Goal: Information Seeking & Learning: Find specific fact

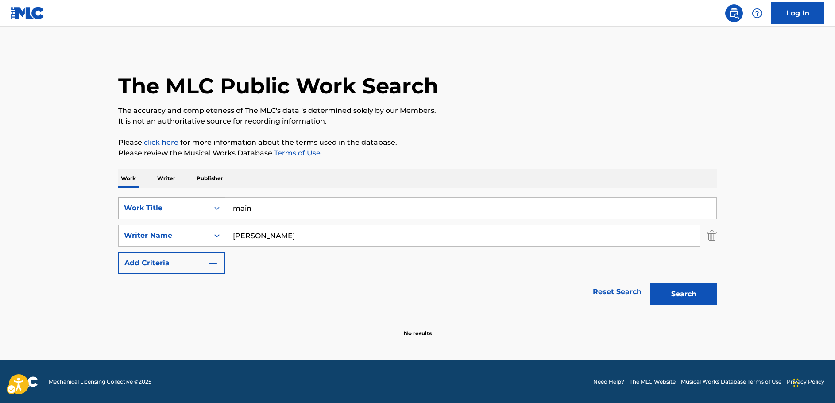
click at [211, 208] on div "Search Form" at bounding box center [217, 208] width 16 height 16
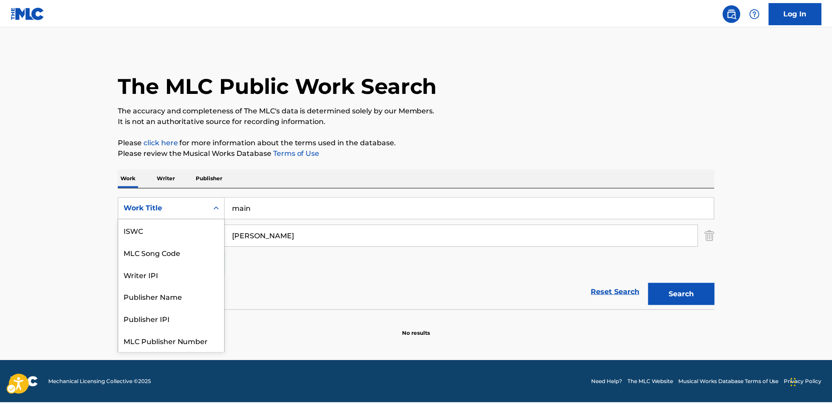
scroll to position [22, 0]
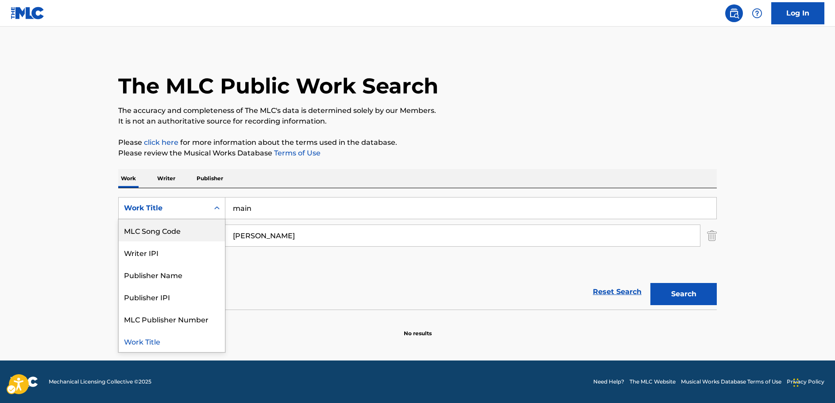
click at [178, 228] on div "MLC Song Code" at bounding box center [172, 230] width 106 height 22
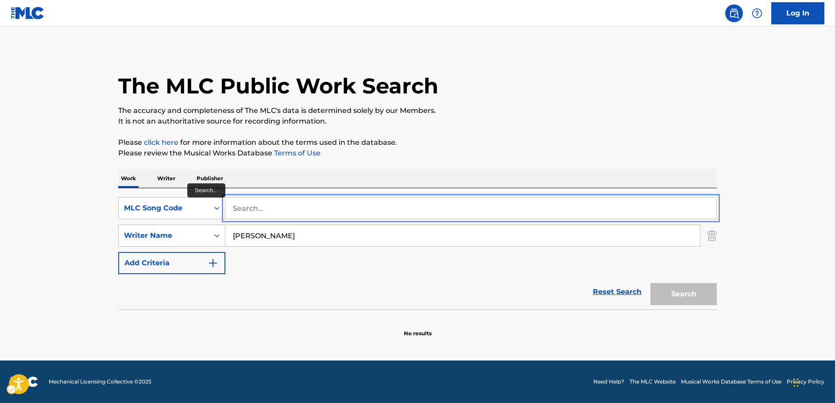
paste input "AVCUQE"
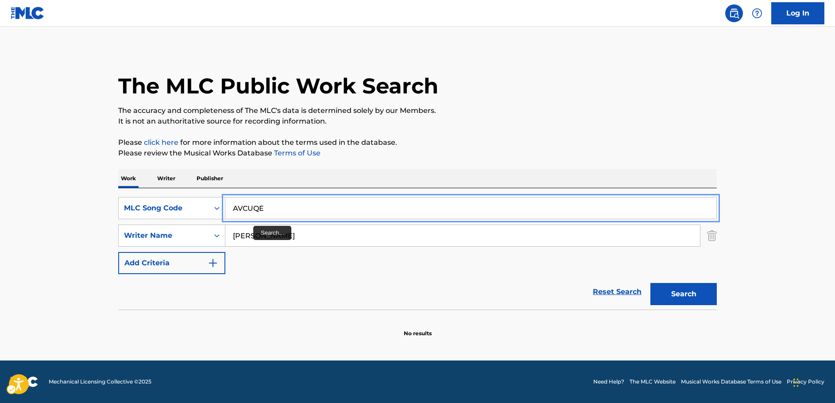
type input "AVCUQE"
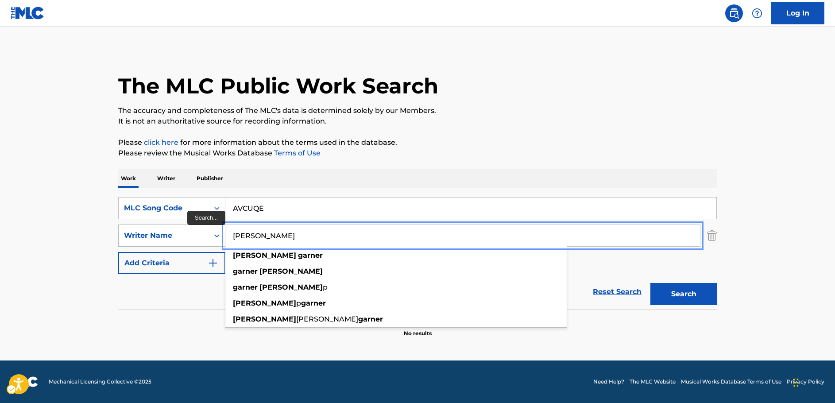
drag, startPoint x: 227, startPoint y: 233, endPoint x: 208, endPoint y: 230, distance: 18.8
click at [208, 230] on div "SearchWithCriteriab2e0b58b-d365-4784-97a9-827367195c12 Writer Name | Submit | S…" at bounding box center [417, 236] width 599 height 22
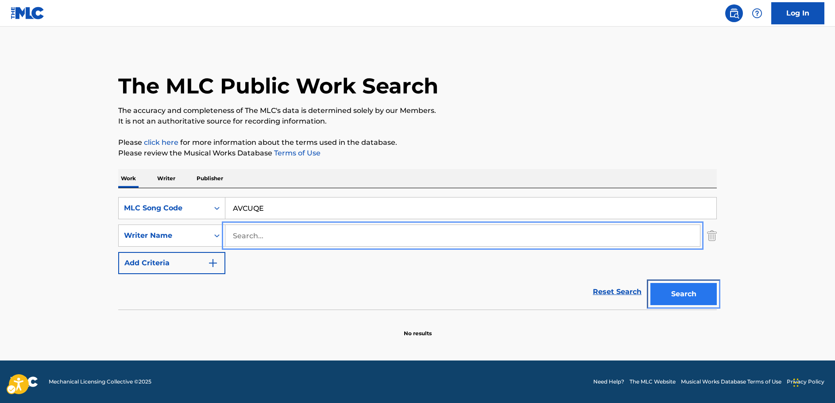
click at [693, 297] on button "Search" at bounding box center [684, 294] width 66 height 22
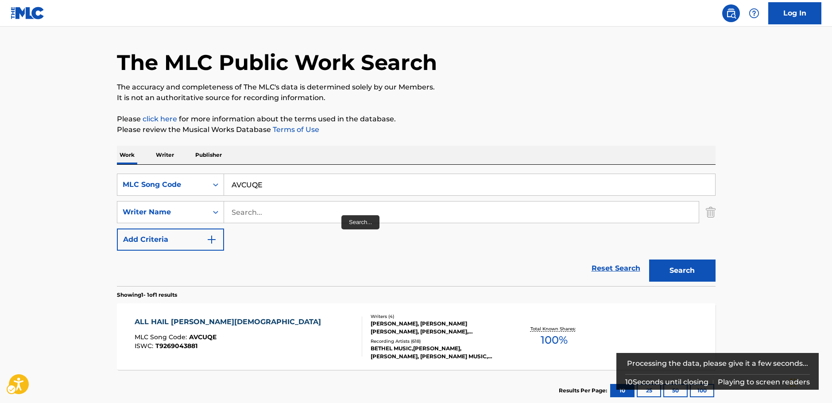
scroll to position [44, 0]
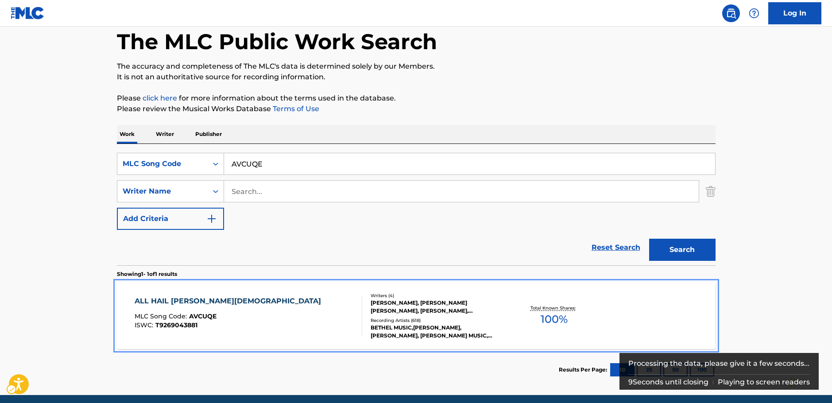
click at [268, 309] on div "ALL HAIL [PERSON_NAME] MLC Song Code : AVCUQE ISWC : T9269043881" at bounding box center [249, 316] width 228 height 40
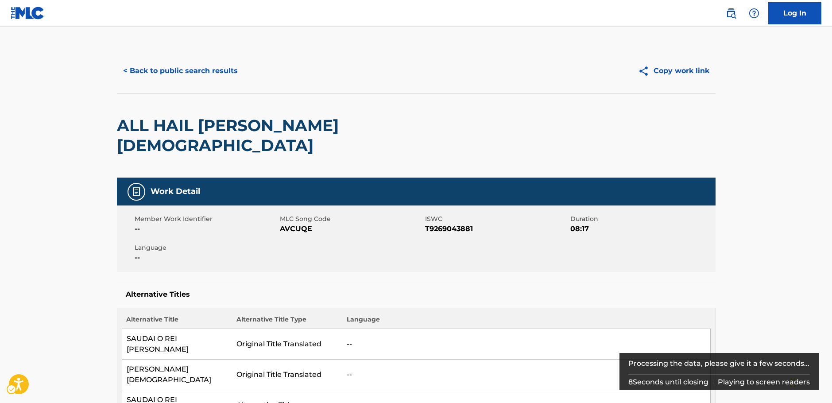
click at [443, 224] on span "T9269043881" at bounding box center [496, 229] width 143 height 11
click at [440, 224] on span "ISWC - T9269043881" at bounding box center [496, 229] width 143 height 11
copy span "T9269043881"
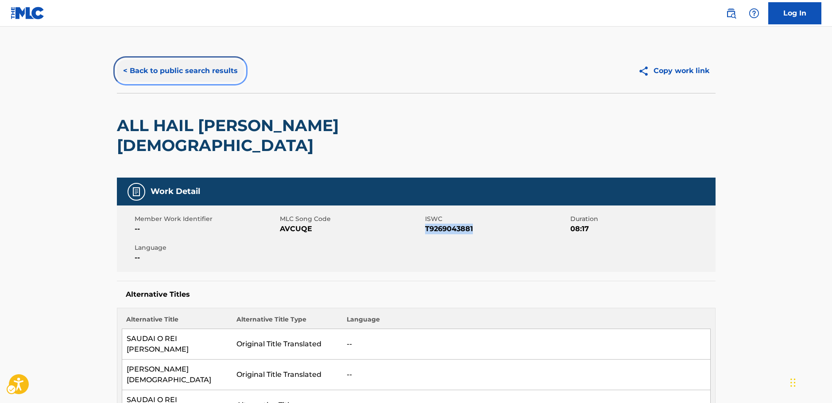
click at [177, 68] on button "< Back to public search results" at bounding box center [180, 71] width 127 height 22
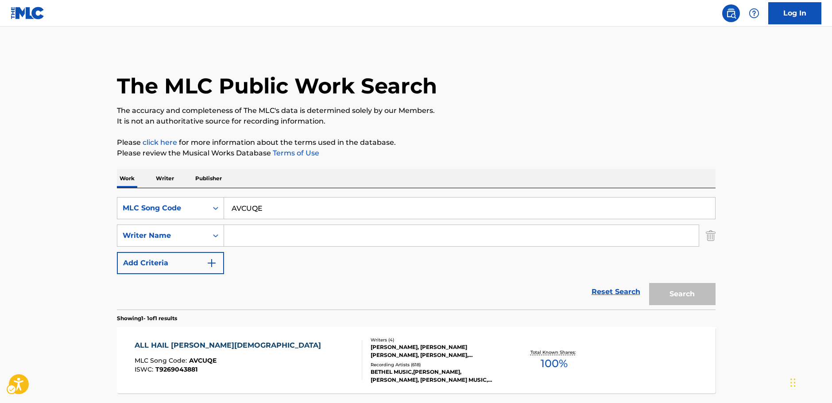
scroll to position [28, 0]
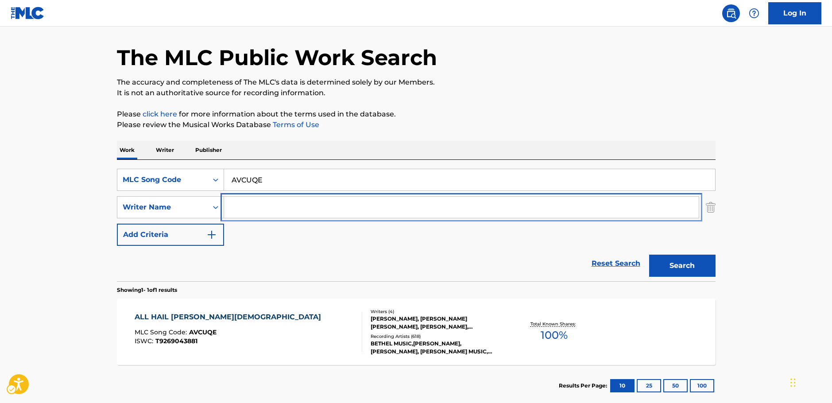
drag, startPoint x: 254, startPoint y: 206, endPoint x: 252, endPoint y: 185, distance: 20.9
paste input "[PERSON_NAME]"
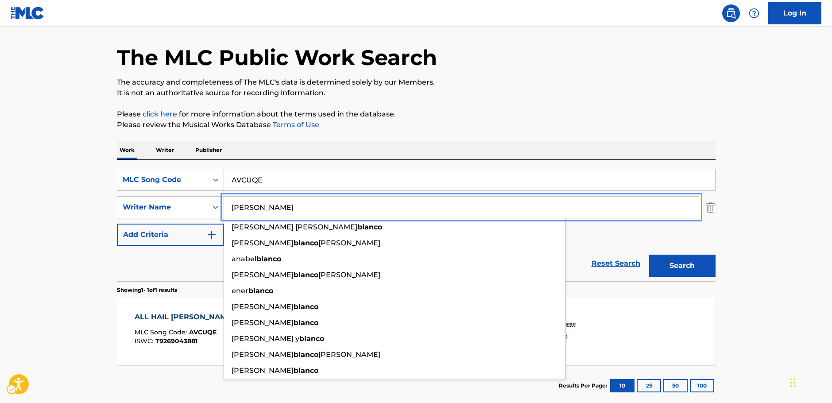
type input "[PERSON_NAME]"
click at [216, 177] on icon "Search Form" at bounding box center [215, 179] width 9 height 9
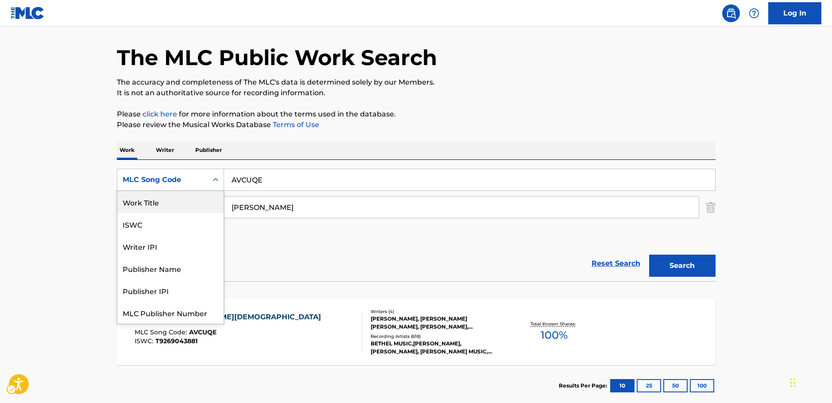
scroll to position [0, 0]
click at [167, 205] on div "Work Title" at bounding box center [170, 202] width 106 height 22
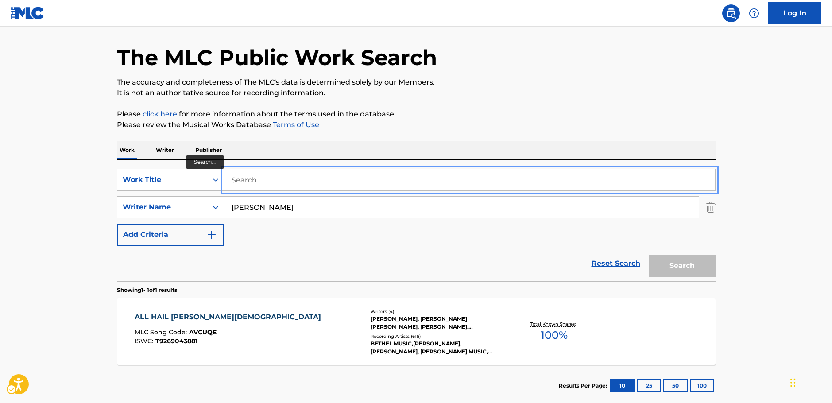
paste input "[PERSON_NAME]"
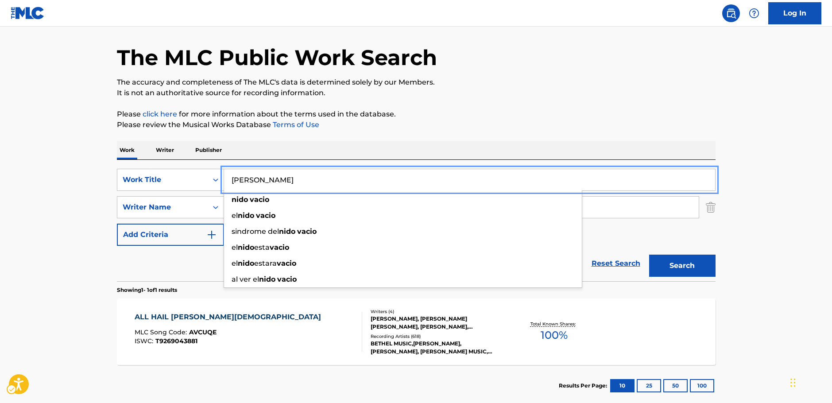
type input "[PERSON_NAME]"
click at [680, 264] on button "Search" at bounding box center [682, 266] width 66 height 22
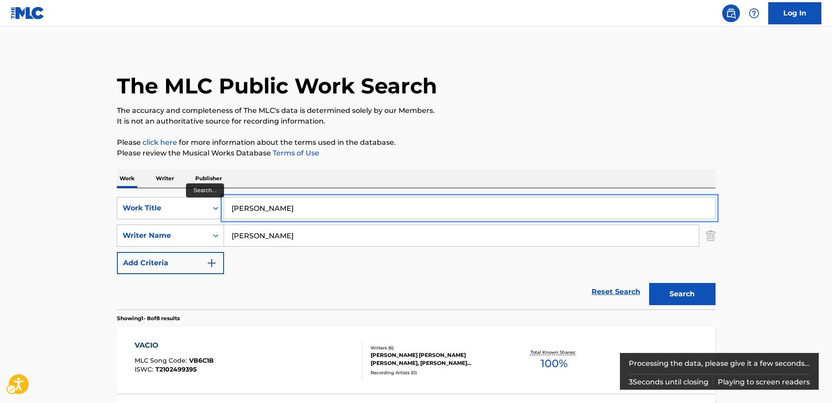
drag, startPoint x: 277, startPoint y: 209, endPoint x: 230, endPoint y: 209, distance: 46.5
click at [230, 209] on input "[PERSON_NAME]" at bounding box center [469, 208] width 491 height 21
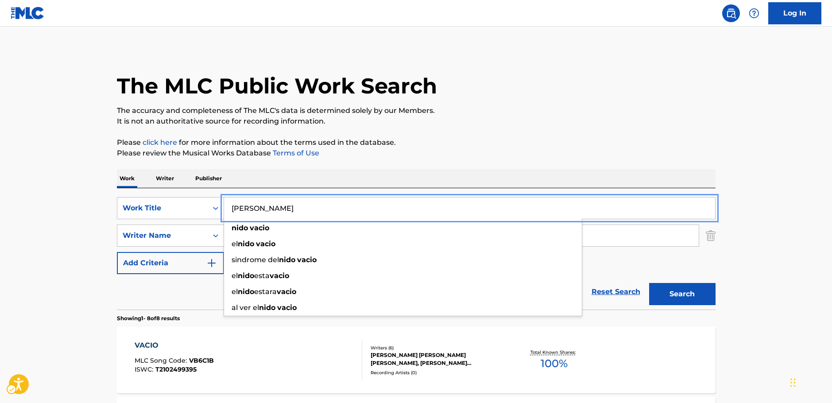
drag, startPoint x: 76, startPoint y: 191, endPoint x: 87, endPoint y: 165, distance: 28.8
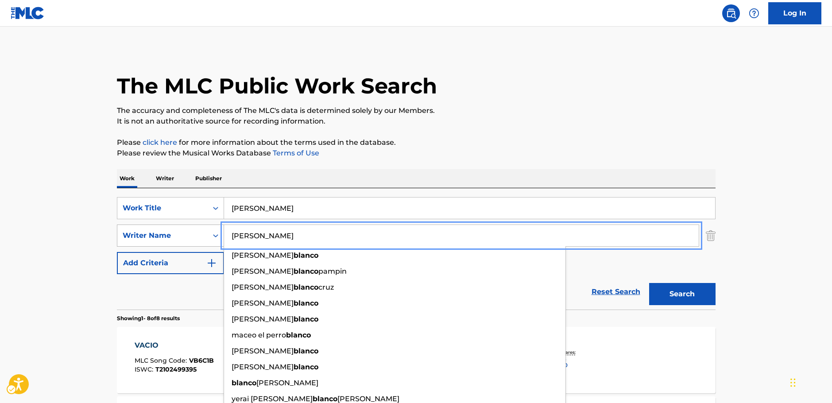
drag, startPoint x: 284, startPoint y: 234, endPoint x: 202, endPoint y: 232, distance: 81.9
click at [202, 232] on div "SearchWithCriteriab2e0b58b-d365-4784-97a9-827367195c12 Writer Name [PERSON_NAME…" at bounding box center [416, 236] width 599 height 22
paste input "Jair"
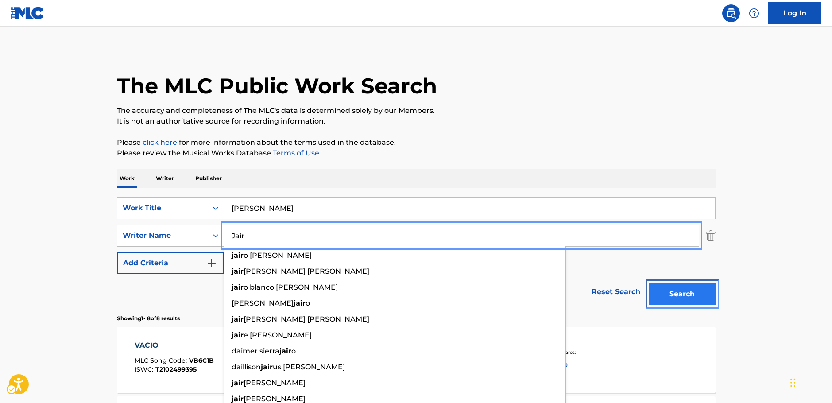
click at [666, 292] on button "Search" at bounding box center [682, 294] width 66 height 22
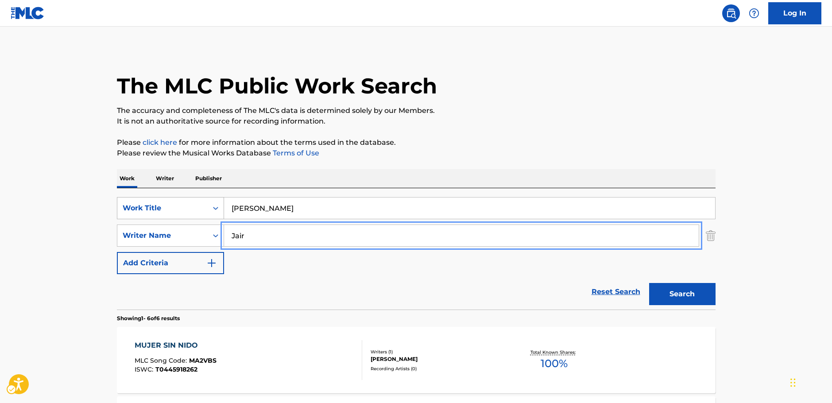
drag, startPoint x: 256, startPoint y: 234, endPoint x: 216, endPoint y: 217, distance: 43.8
click at [212, 236] on div "SearchWithCriteriab2e0b58b-d365-4784-97a9-827367195c12 Writer Name [PERSON_NAME]" at bounding box center [416, 236] width 599 height 22
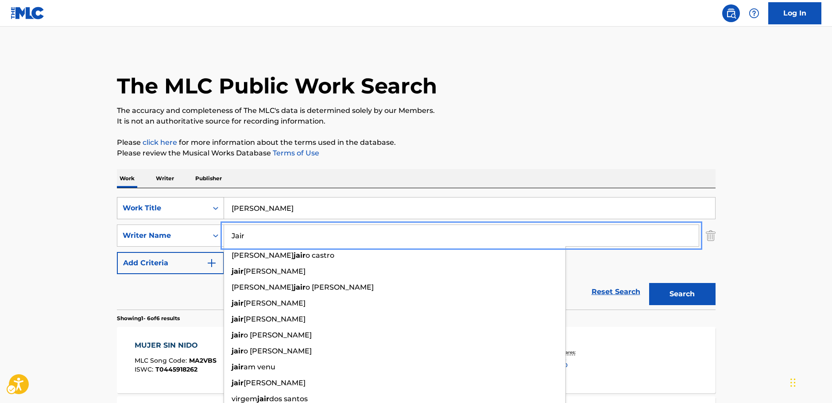
paste input "Hoon"
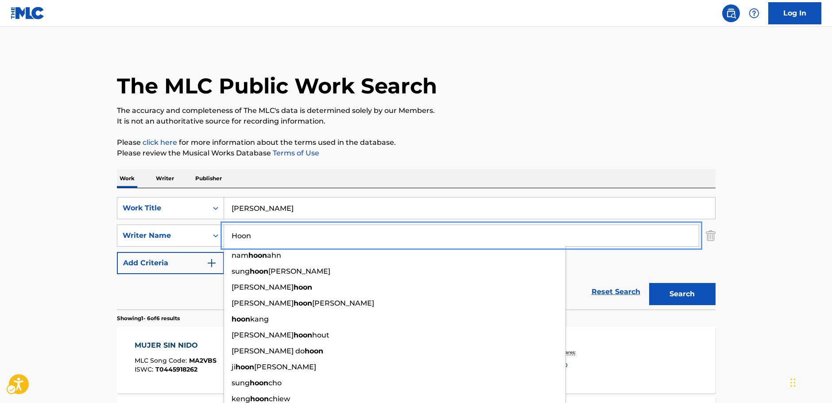
type input "Hoon"
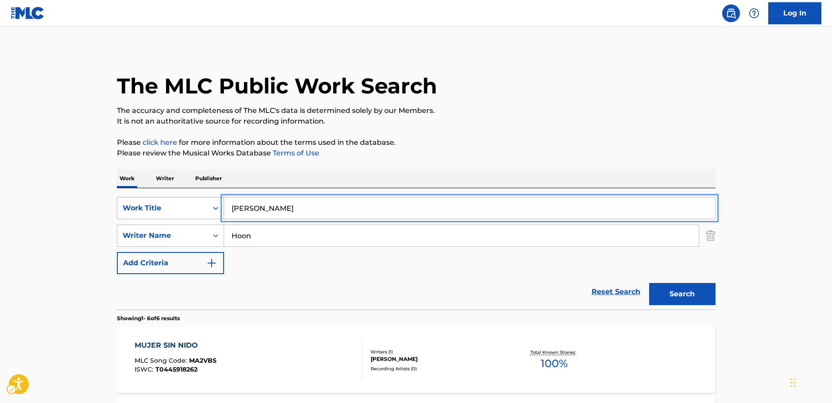
drag, startPoint x: 218, startPoint y: 209, endPoint x: 210, endPoint y: 208, distance: 8.5
click at [210, 208] on div "SearchWithCriteria0ab60a5f-6d36-4bde-80da-7c71fb2361ab Work Title [PERSON_NAME]" at bounding box center [416, 208] width 599 height 22
paste input "U RI EUI SA RANG I PHIL YO [PERSON_NAME] JYO"
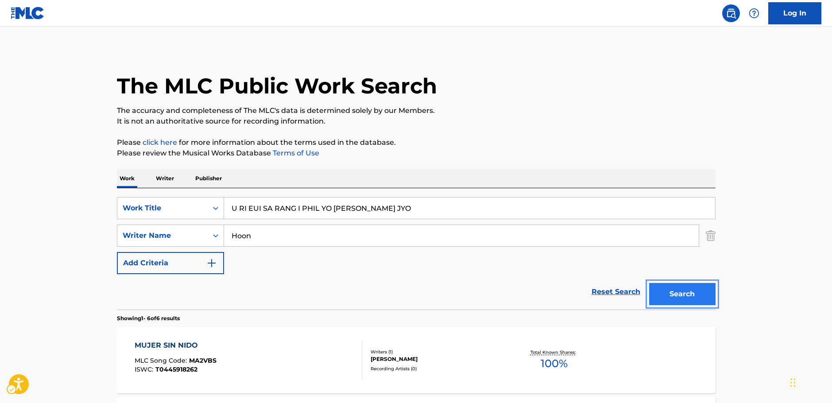
click at [683, 293] on button "Search" at bounding box center [682, 294] width 66 height 22
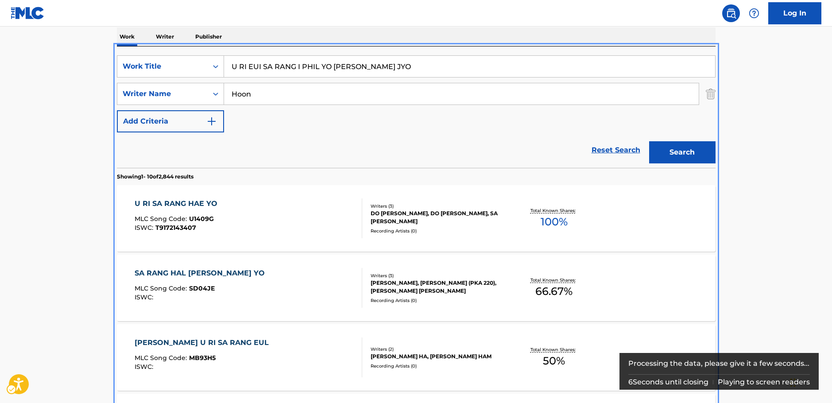
scroll to position [100, 0]
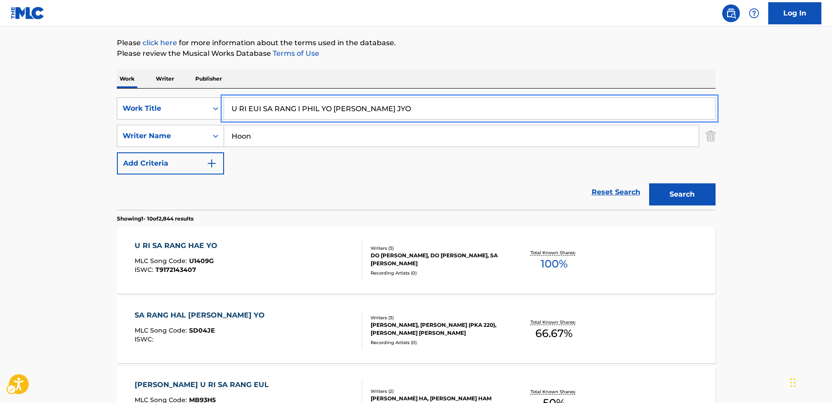
drag, startPoint x: 413, startPoint y: 104, endPoint x: 194, endPoint y: 96, distance: 218.9
click at [194, 96] on div "SearchWithCriteria0ab60a5f-6d36-4bde-80da-7c71fb2361ab Work Title U RI EUI SA R…" at bounding box center [416, 149] width 599 height 121
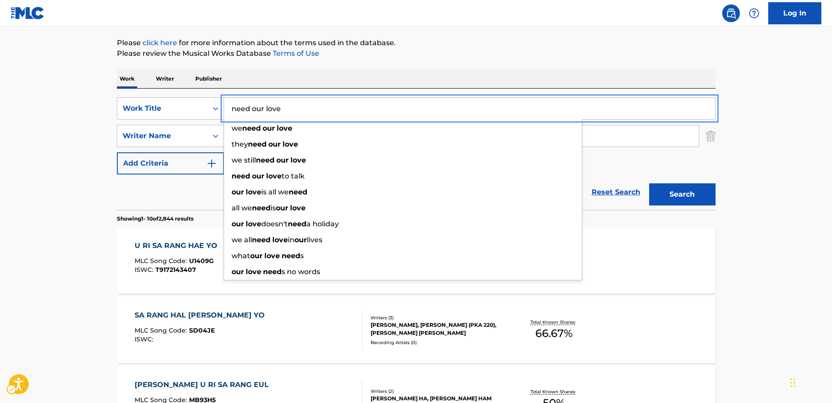
type input "need our love"
click at [662, 199] on button "Search" at bounding box center [682, 194] width 66 height 22
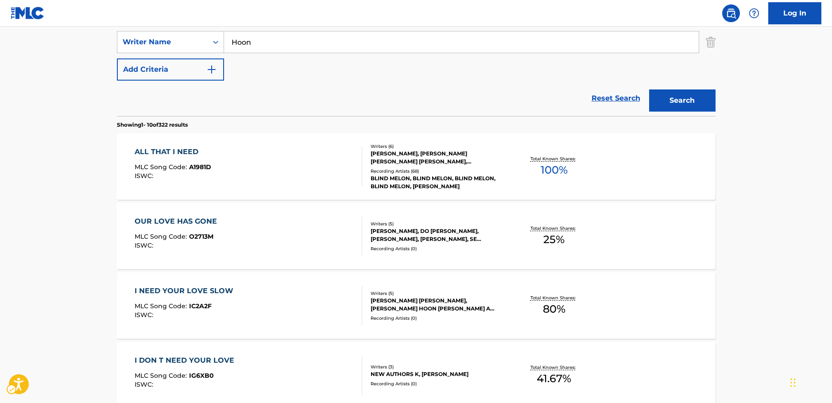
scroll to position [133, 0]
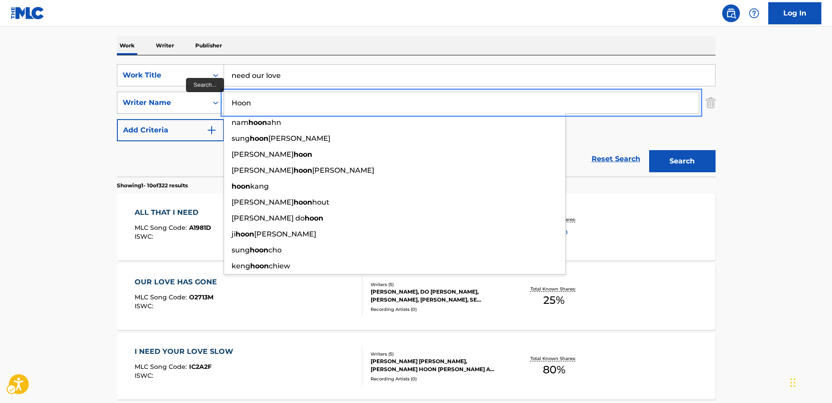
drag, startPoint x: 253, startPoint y: 105, endPoint x: 170, endPoint y: 105, distance: 83.3
click at [170, 105] on div "SearchWithCriteriab2e0b58b-d365-4784-97a9-827367195c12 Writer Name Hoon [PERSON…" at bounding box center [416, 103] width 599 height 22
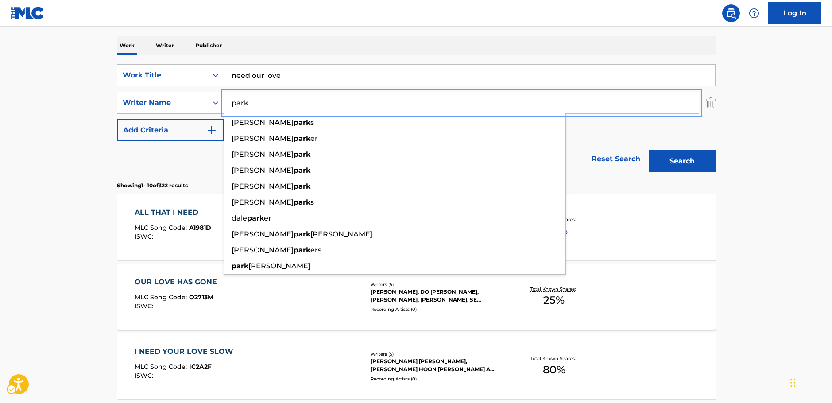
type input "park"
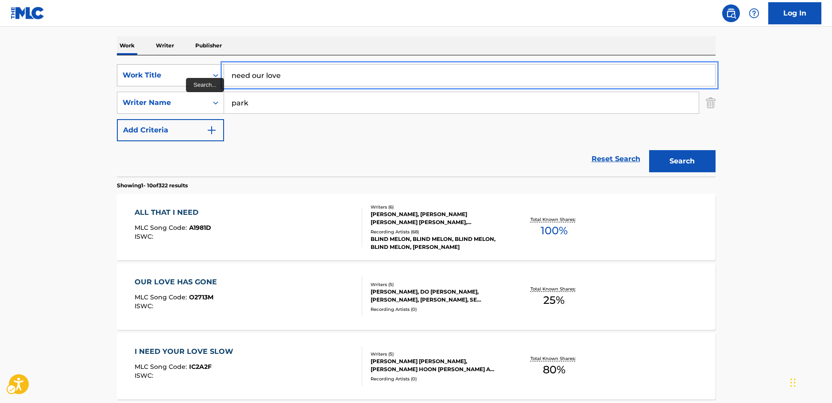
click at [212, 74] on div "SearchWithCriteria0ab60a5f-6d36-4bde-80da-7c71fb2361ab Work Title need our love" at bounding box center [416, 75] width 599 height 22
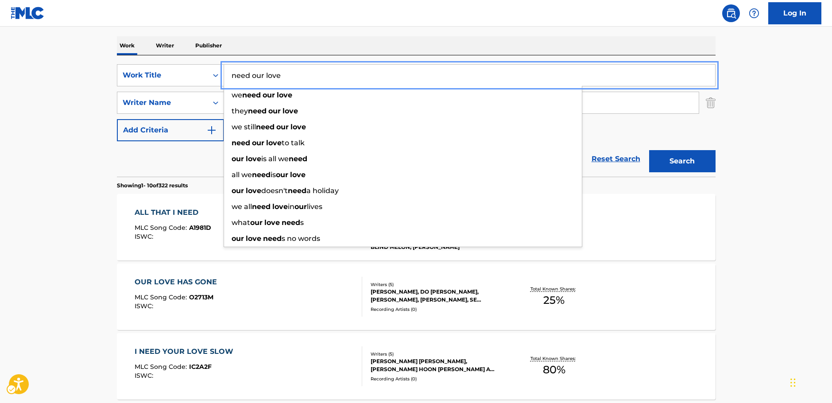
paste input "U Ri Eui Sa Rang I [PERSON_NAME] Yo [PERSON_NAME] Jyo"
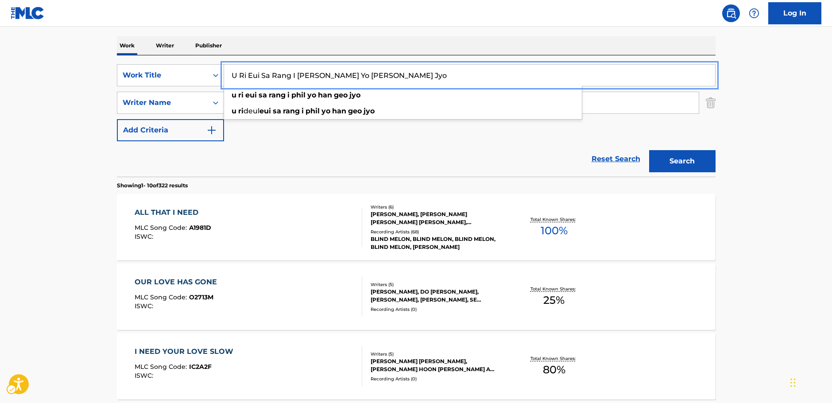
type input "U Ri Eui Sa Rang I [PERSON_NAME] Yo [PERSON_NAME] Jyo"
click at [698, 169] on button "Search" at bounding box center [682, 161] width 66 height 22
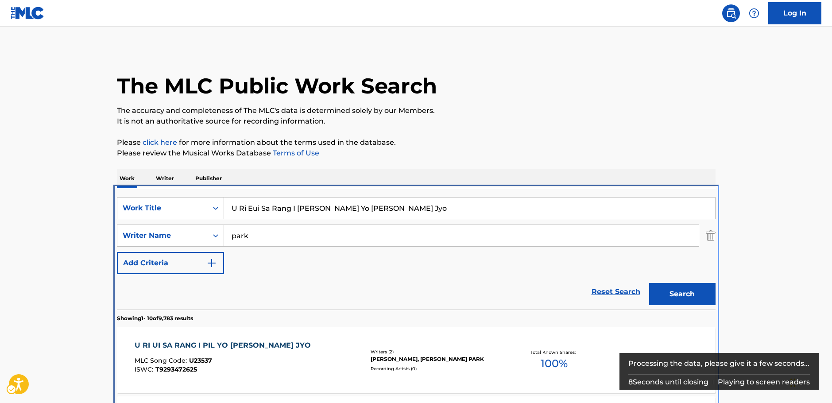
scroll to position [188, 0]
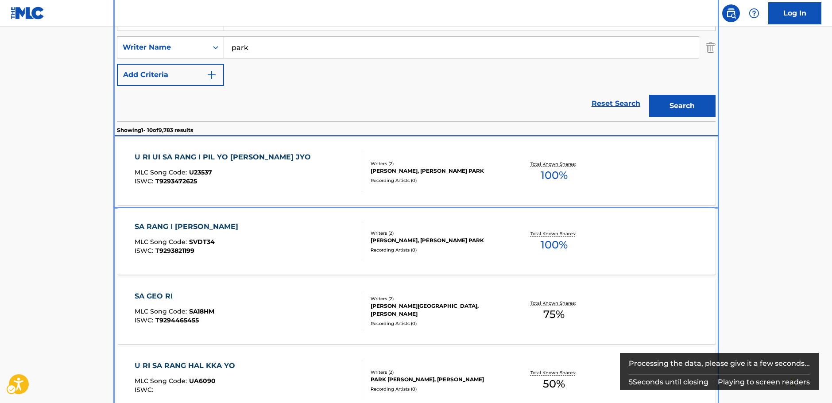
click at [321, 167] on div "U RI UI SA RANG I PIL YO [PERSON_NAME] JYO MLC Song Code : U23537 ISWC : T92934…" at bounding box center [249, 172] width 228 height 40
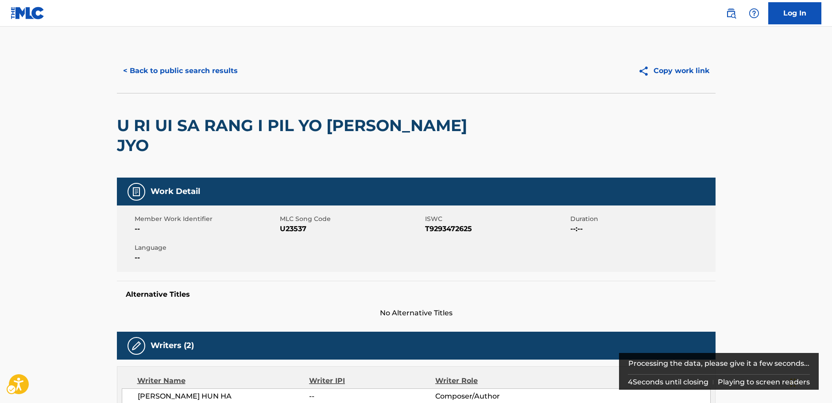
click at [297, 224] on span "MLC Song Code - U23537" at bounding box center [351, 229] width 143 height 11
copy span "U23537"
click at [444, 224] on span "ISWC - T9293472625" at bounding box center [496, 229] width 143 height 11
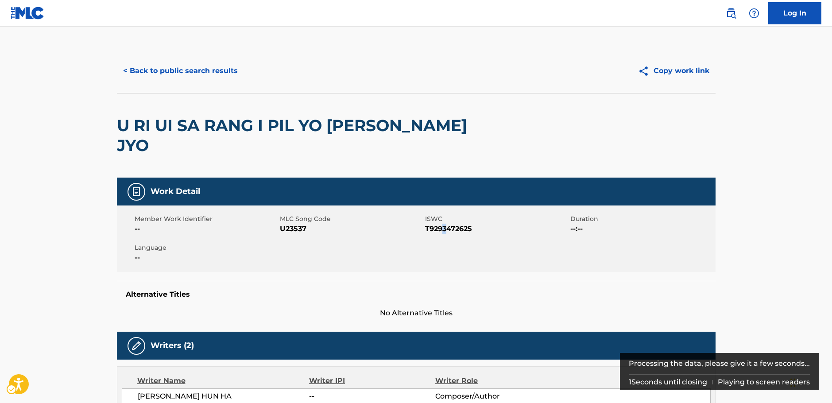
copy span "3"
click at [455, 224] on span "ISWC - T9293472625" at bounding box center [496, 229] width 143 height 11
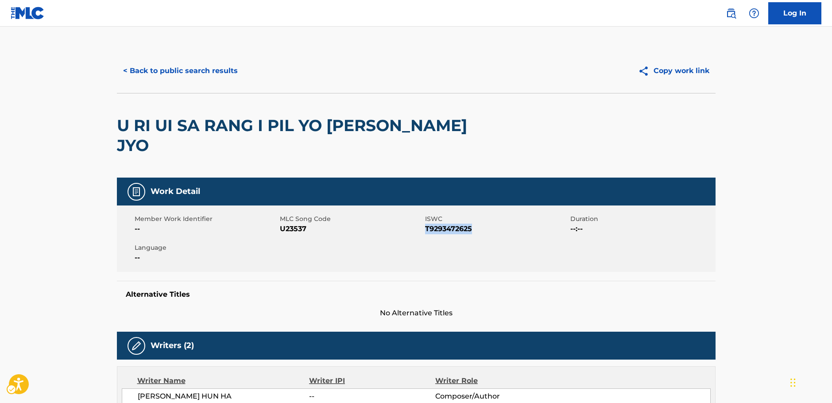
copy span "T9293472625"
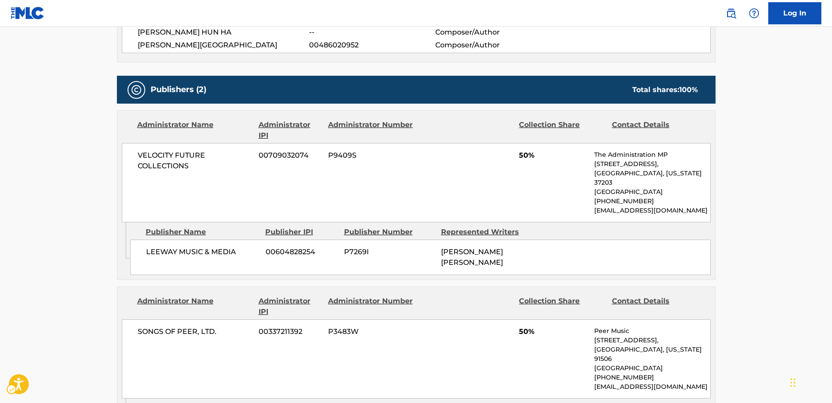
scroll to position [354, 0]
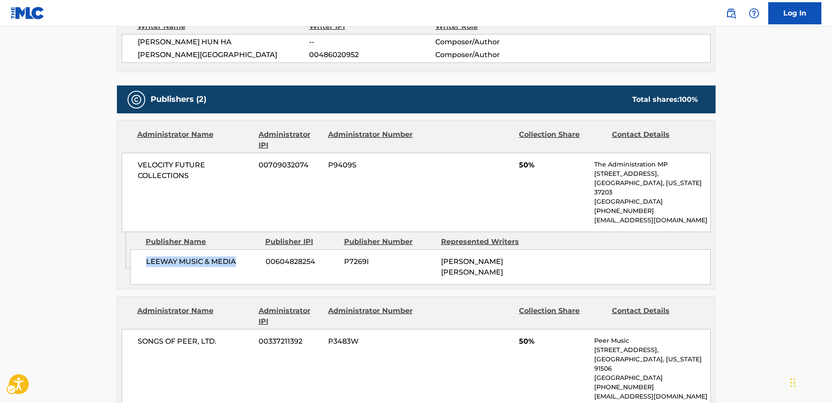
drag, startPoint x: 236, startPoint y: 235, endPoint x: 141, endPoint y: 234, distance: 95.2
click at [141, 249] on div "LEEWAY MUSIC & MEDIA 00604828254 P7269I [PERSON_NAME][GEOGRAPHIC_DATA][PERSON_N…" at bounding box center [420, 266] width 581 height 35
copy span "LEEWAY MUSIC & MEDIA"
drag, startPoint x: 205, startPoint y: 159, endPoint x: 136, endPoint y: 144, distance: 70.3
click at [136, 153] on div "VELOCITY FUTURE COLLECTIONS 00709032074 P9409S 50% The Administration MP [STREE…" at bounding box center [416, 192] width 589 height 79
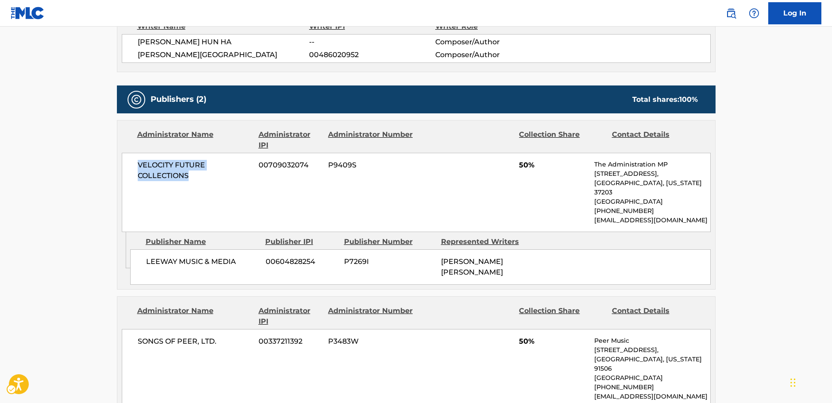
copy span "VELOCITY FUTURE COLLECTIONS"
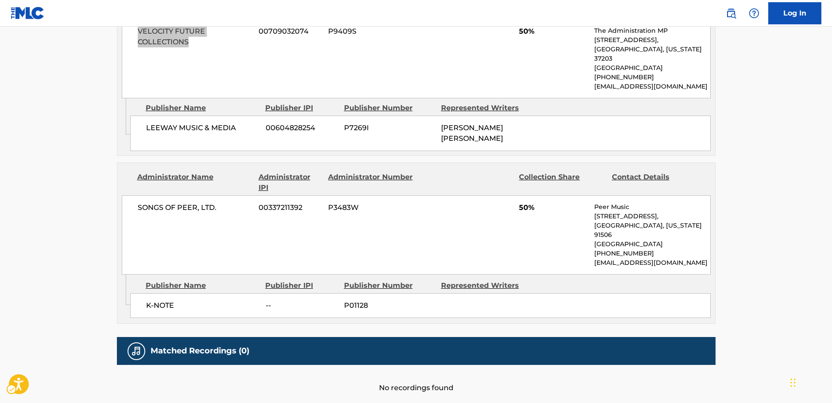
scroll to position [505, 0]
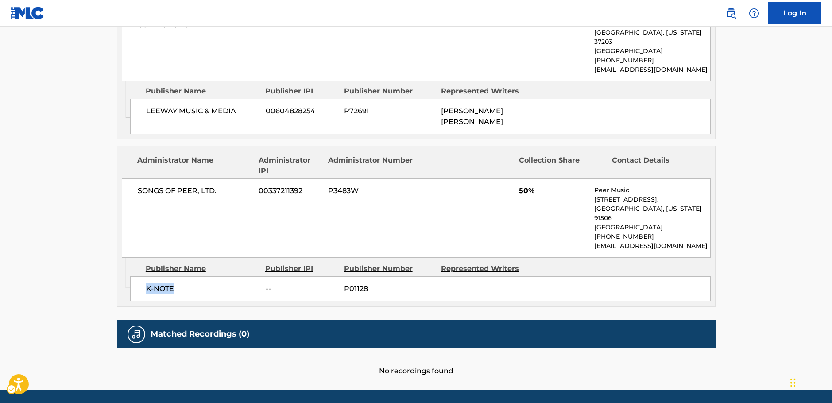
drag, startPoint x: 186, startPoint y: 264, endPoint x: 142, endPoint y: 263, distance: 43.4
click at [142, 276] on div "K-NOTE -- P01128" at bounding box center [420, 288] width 581 height 25
copy span "K-NOTE"
drag, startPoint x: 230, startPoint y: 158, endPoint x: 135, endPoint y: 162, distance: 94.9
click at [135, 178] on div "SONGS OF PEER, LTD. 00337211392 P3483W 50% Peer Music [STREET_ADDRESS][US_STATE…" at bounding box center [416, 217] width 589 height 79
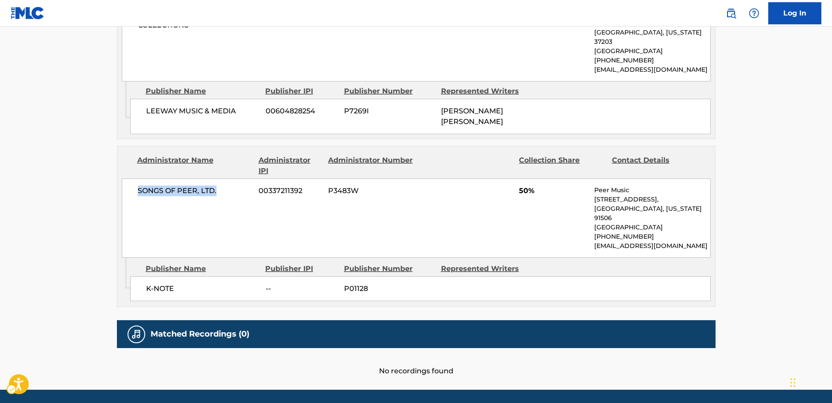
copy span "SONGS OF PEER, LTD."
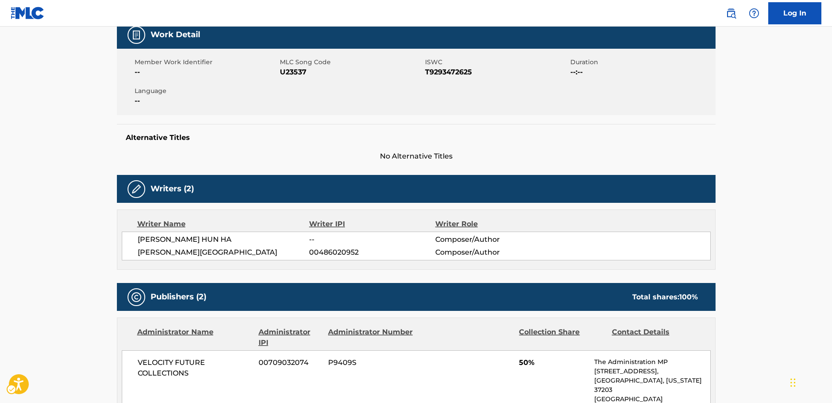
scroll to position [0, 0]
